Goal: Information Seeking & Learning: Find specific fact

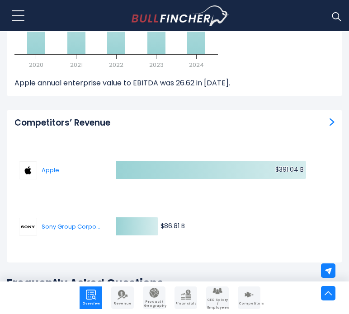
scroll to position [6372, 0]
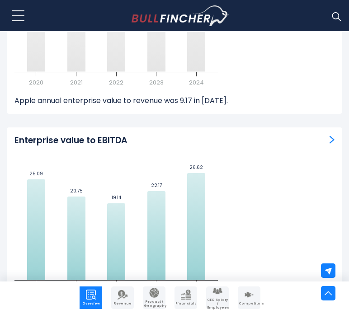
click at [218, 300] on span "CEO Salary / Employees" at bounding box center [217, 303] width 21 height 11
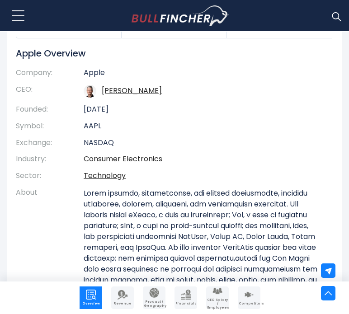
scroll to position [0, 0]
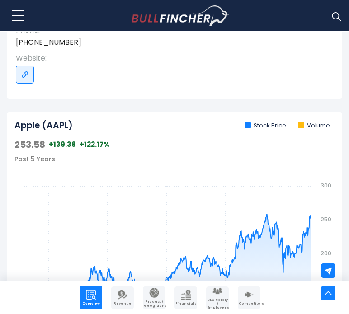
scroll to position [316, 0]
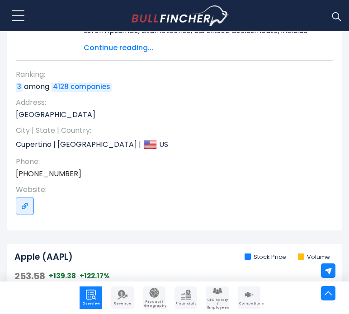
click at [216, 299] on link "CEO Salary / Employees" at bounding box center [217, 298] width 23 height 23
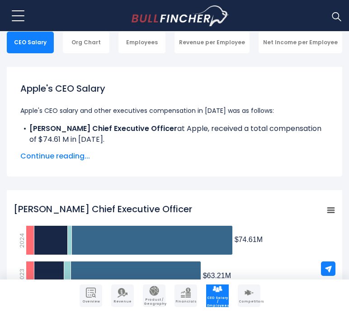
scroll to position [226, 0]
